Goal: Task Accomplishment & Management: Manage account settings

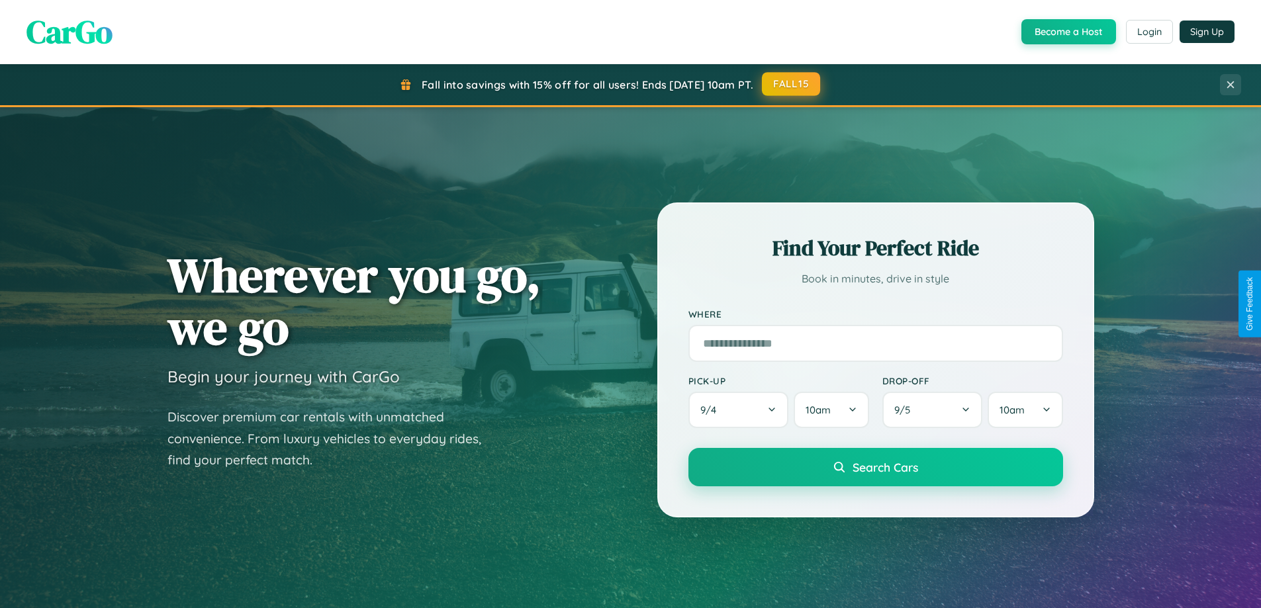
click at [792, 84] on button "FALL15" at bounding box center [791, 84] width 58 height 24
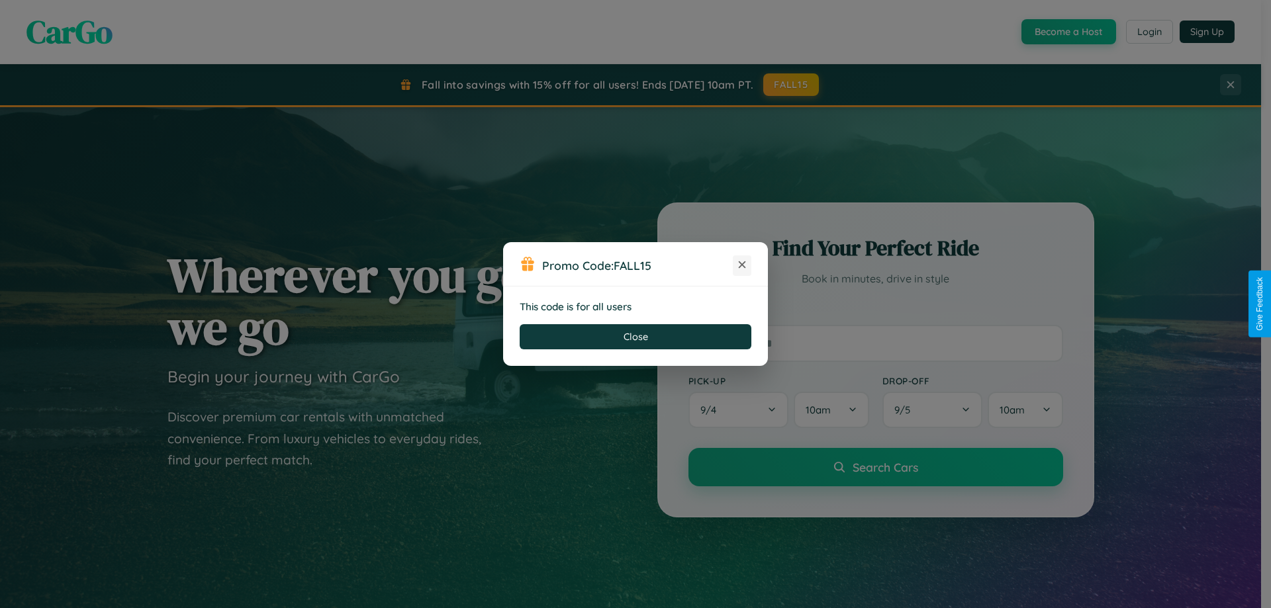
click at [742, 265] on icon at bounding box center [742, 264] width 13 height 13
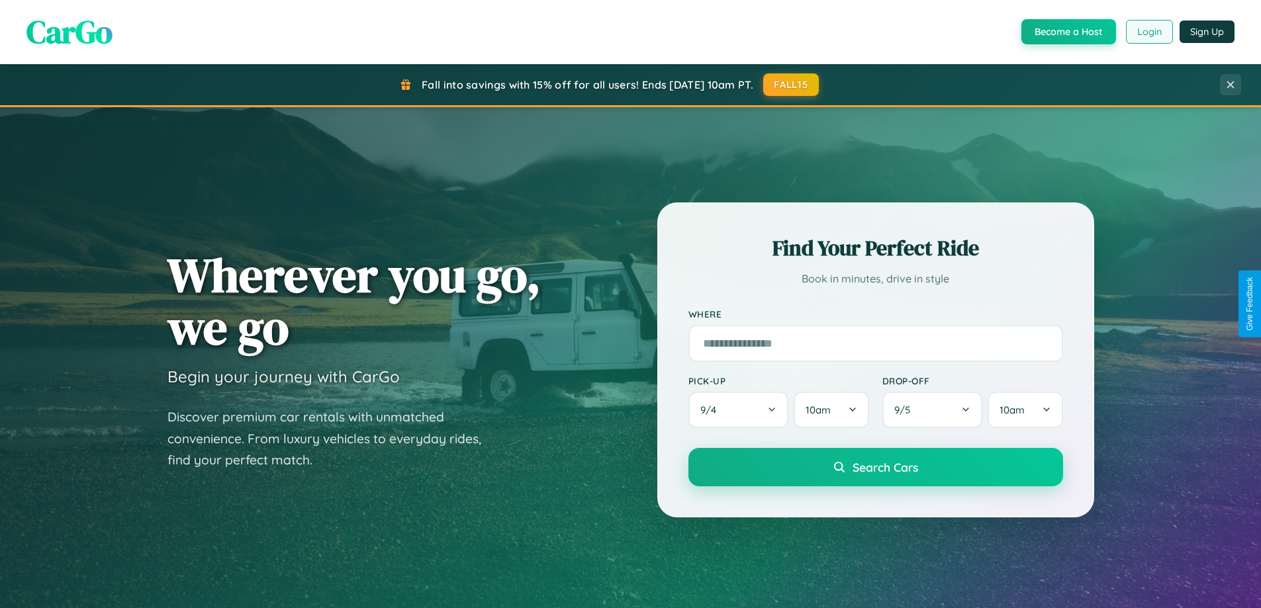
click at [1149, 32] on button "Login" at bounding box center [1149, 32] width 47 height 24
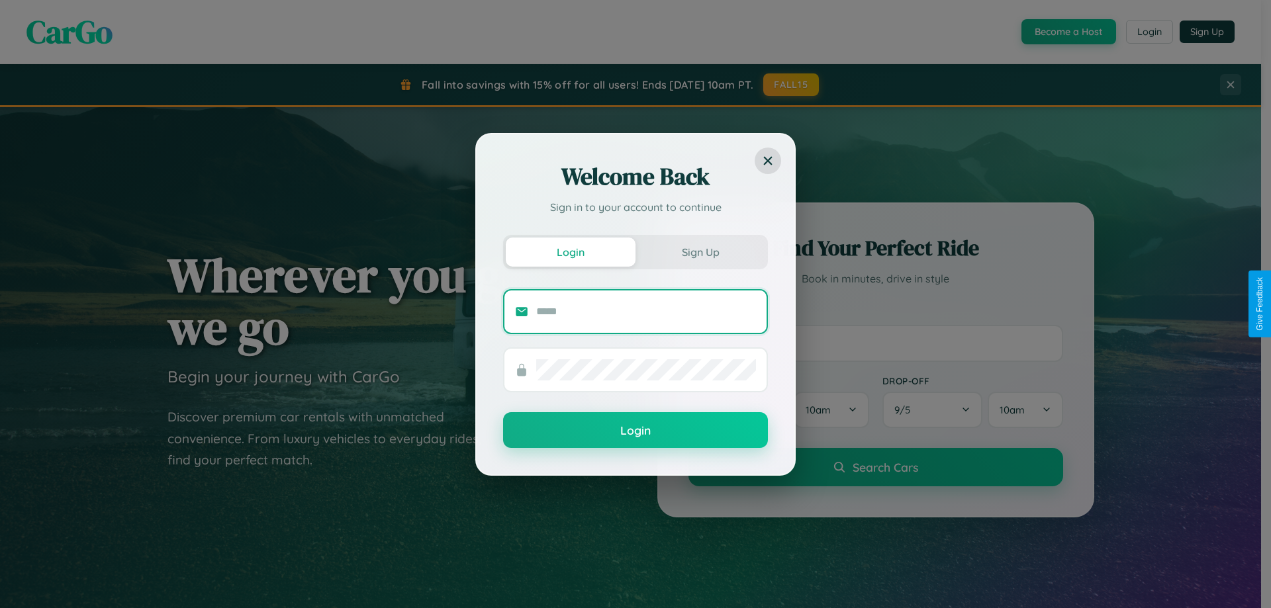
click at [646, 311] on input "text" at bounding box center [646, 311] width 220 height 21
type input "**********"
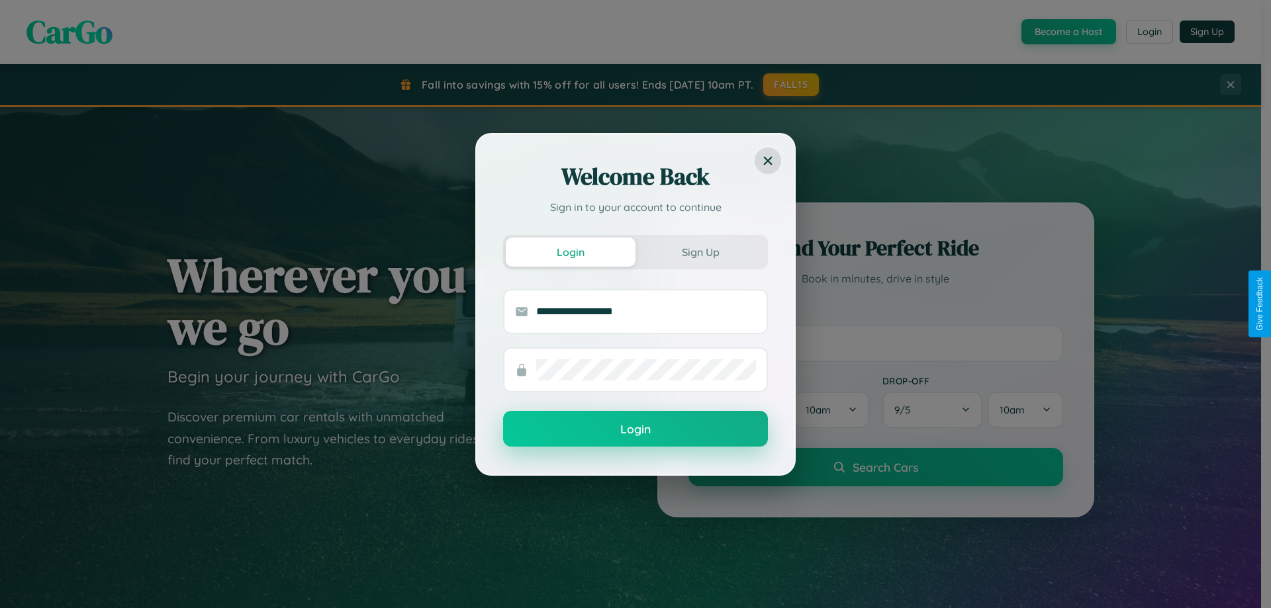
click at [636, 430] on button "Login" at bounding box center [635, 429] width 265 height 36
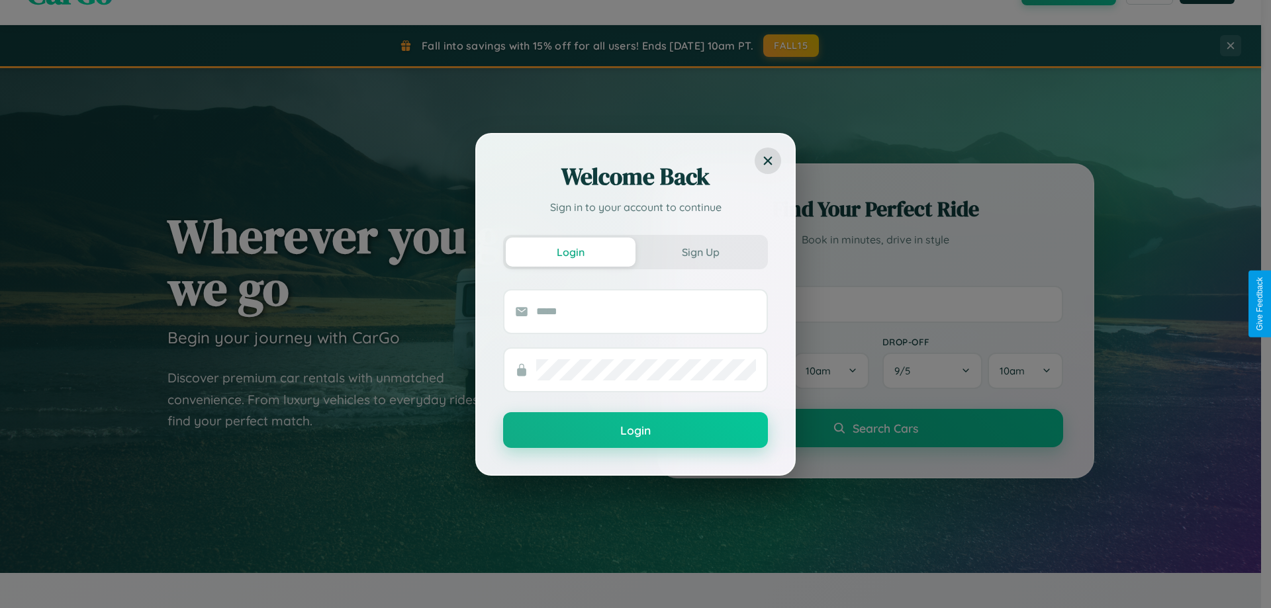
click at [875, 304] on div "Welcome Back Sign in to your account to continue Login Sign Up Login" at bounding box center [635, 304] width 1271 height 608
